Goal: Information Seeking & Learning: Learn about a topic

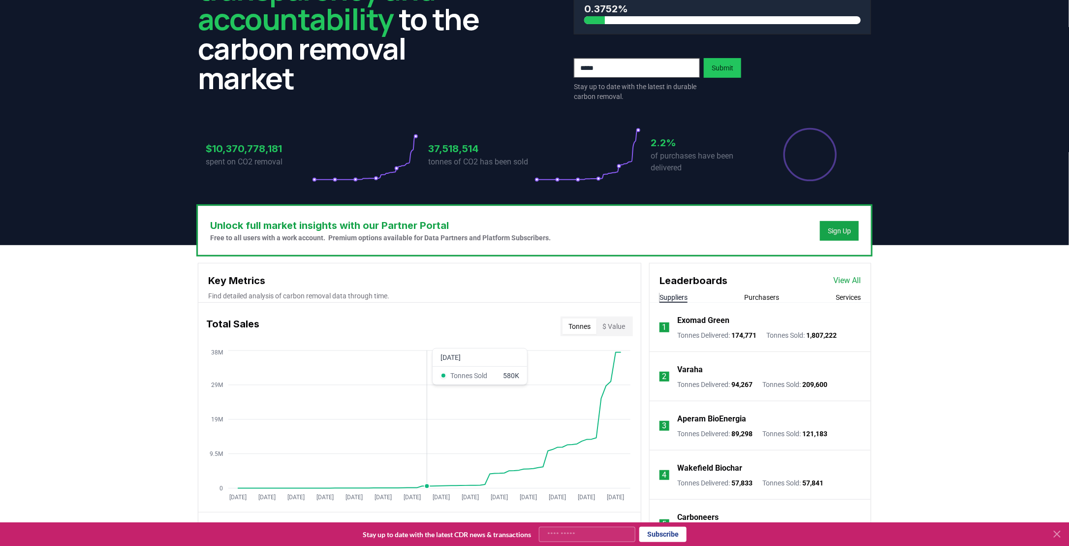
scroll to position [246, 0]
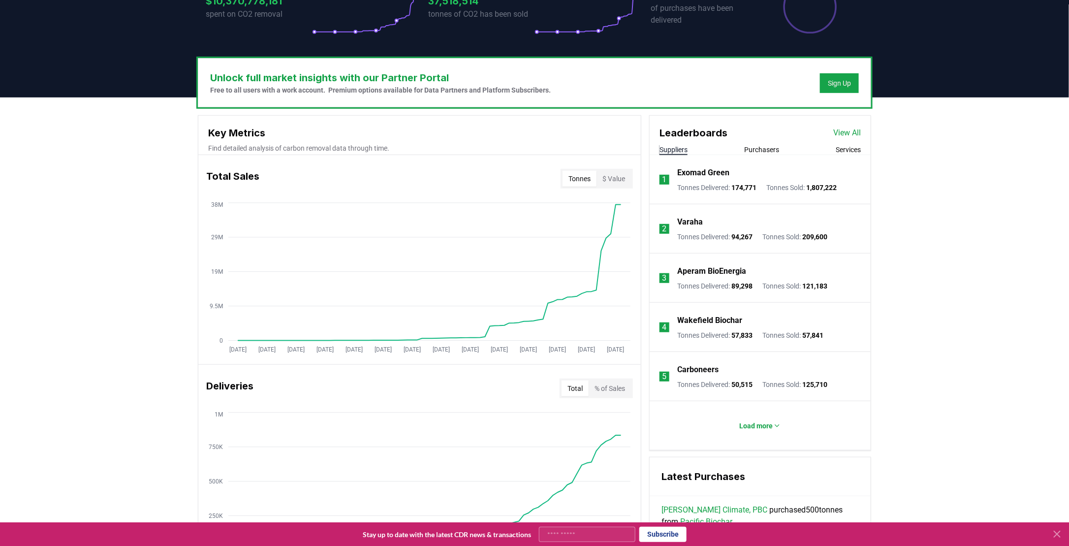
click at [700, 169] on p "Exomad Green" at bounding box center [704, 173] width 52 height 12
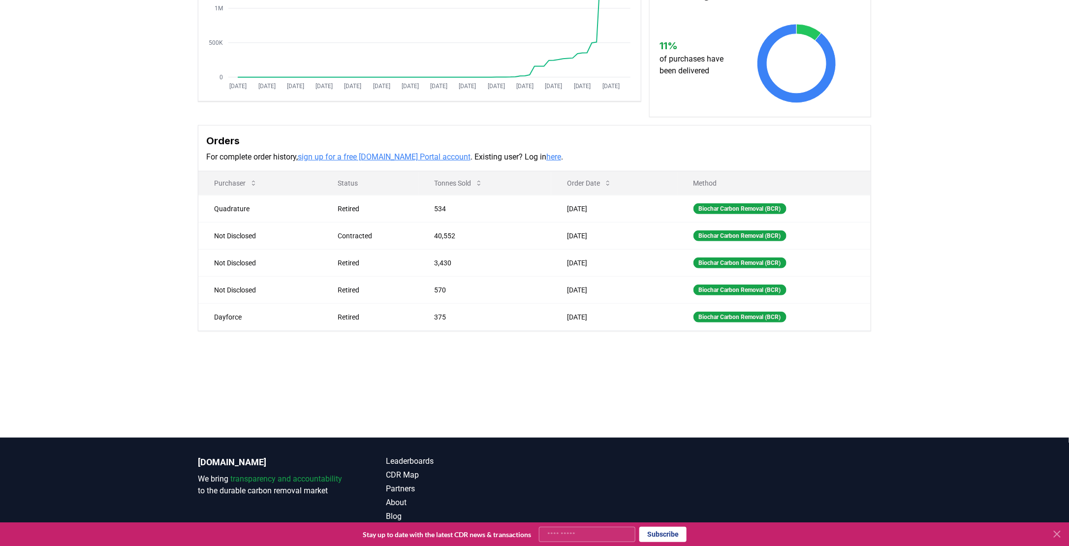
scroll to position [169, 0]
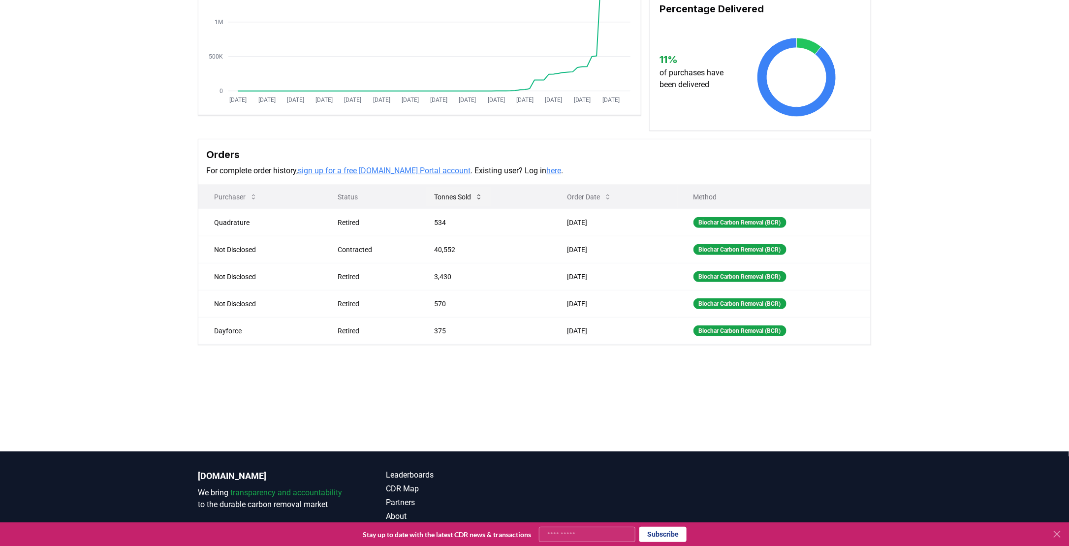
click at [477, 198] on icon at bounding box center [479, 197] width 8 height 8
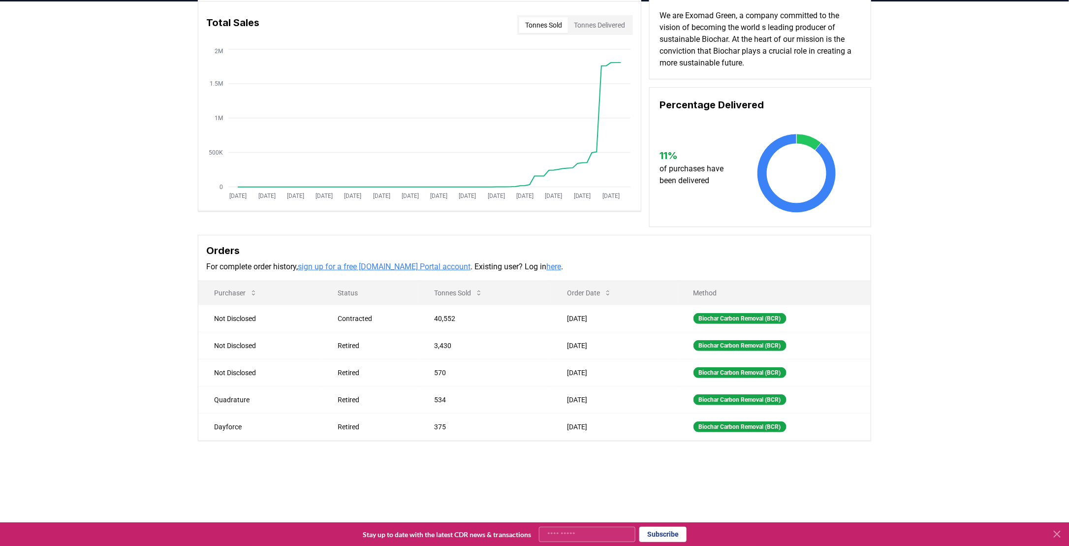
scroll to position [0, 0]
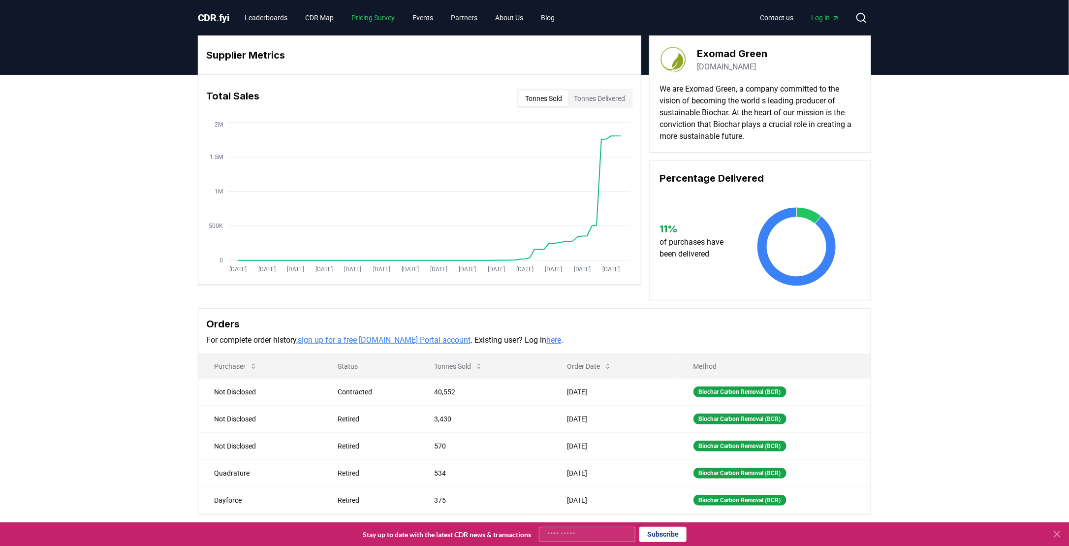
click at [370, 17] on link "Pricing Survey" at bounding box center [373, 18] width 59 height 18
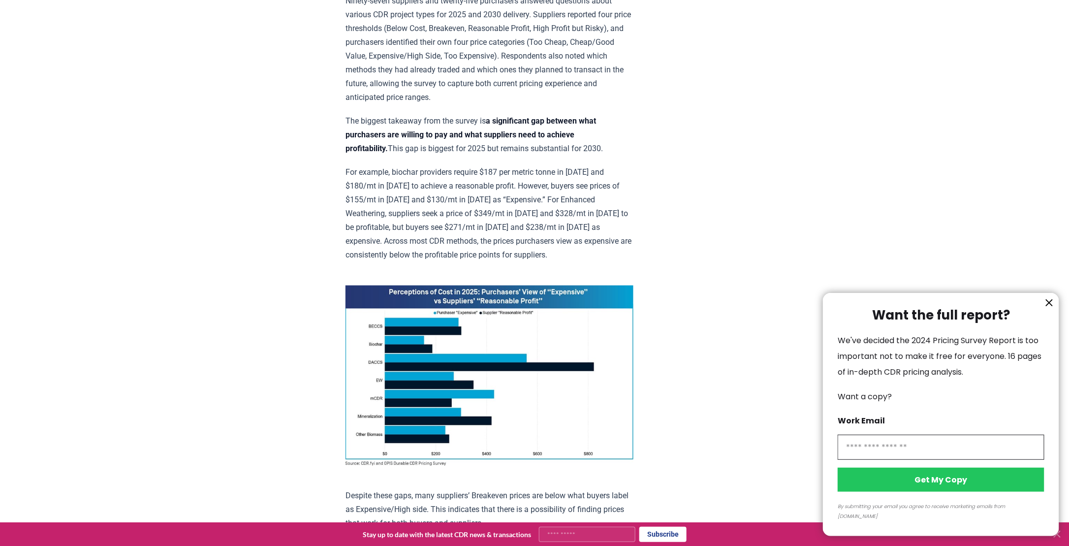
scroll to position [542, 0]
